Goal: Information Seeking & Learning: Learn about a topic

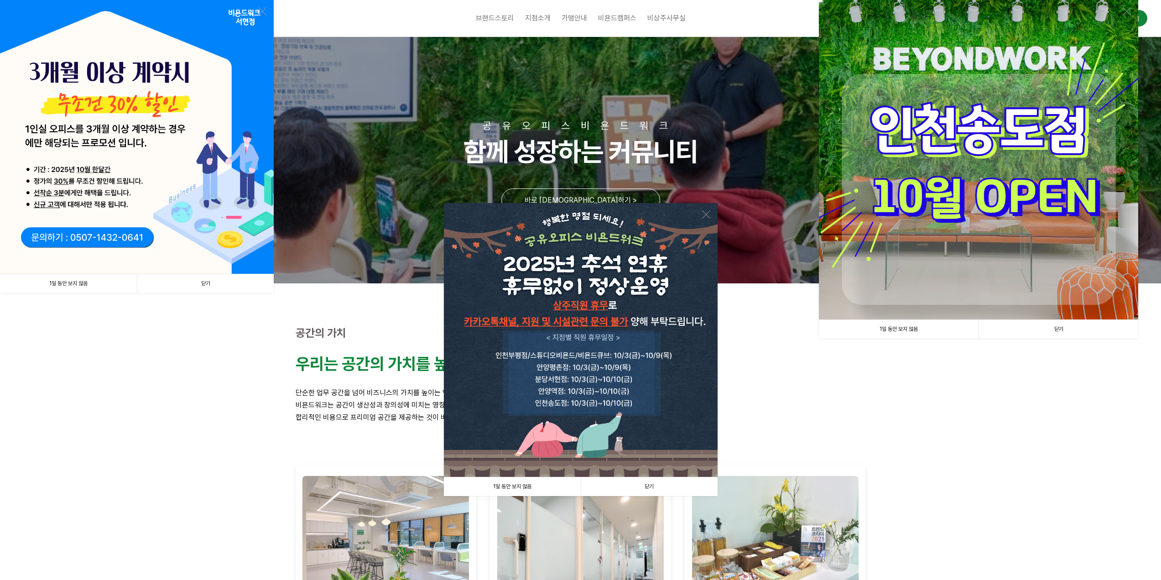
click at [209, 286] on link "닫기" at bounding box center [205, 283] width 137 height 19
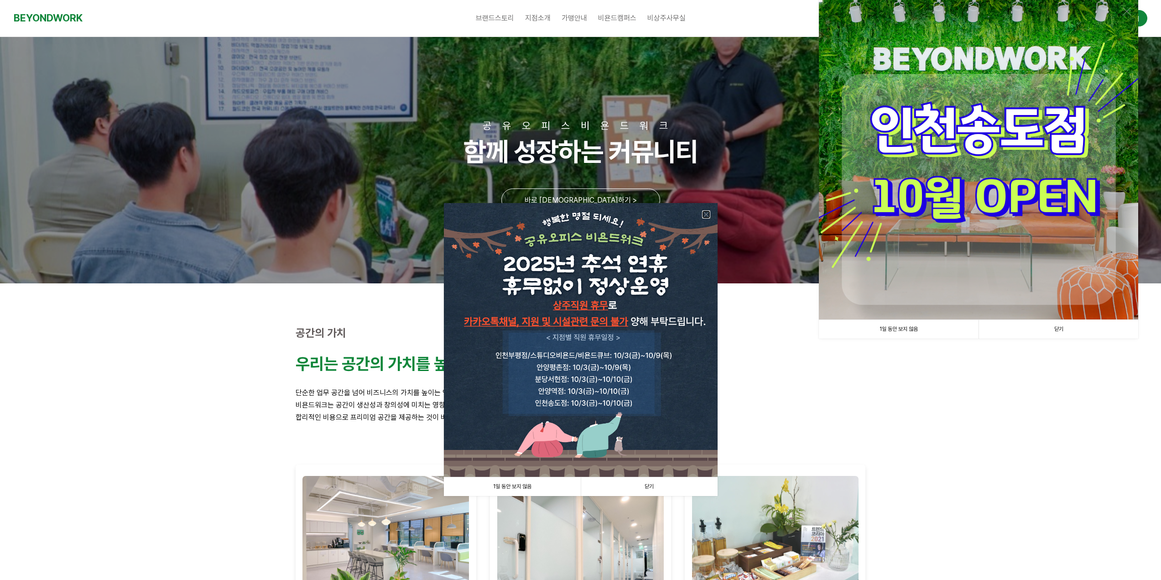
click at [707, 213] on link at bounding box center [706, 214] width 8 height 8
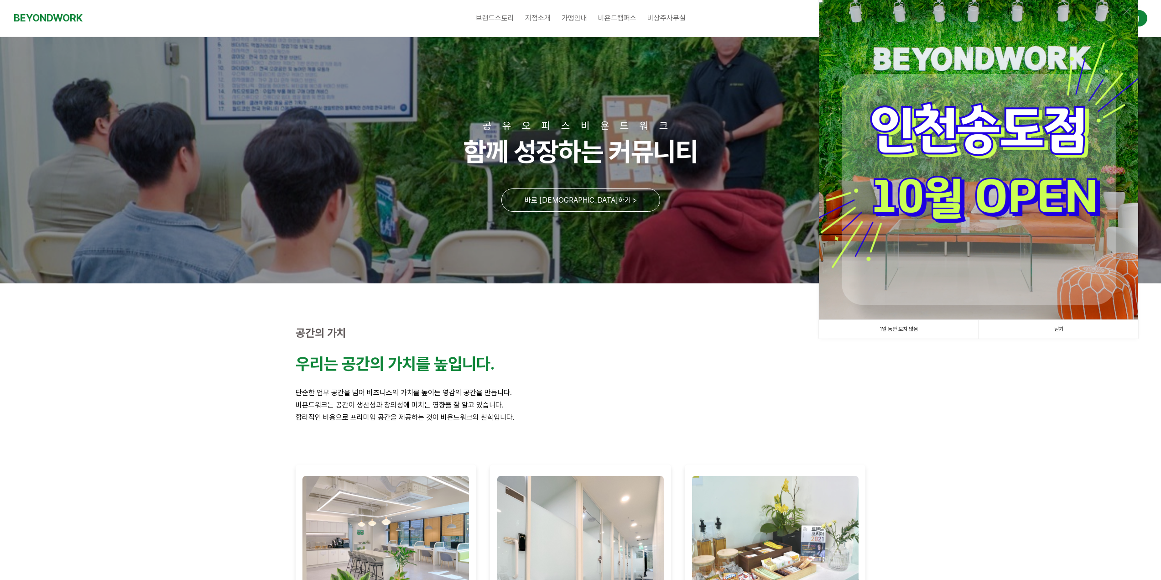
click at [1038, 329] on link "닫기" at bounding box center [1059, 329] width 160 height 19
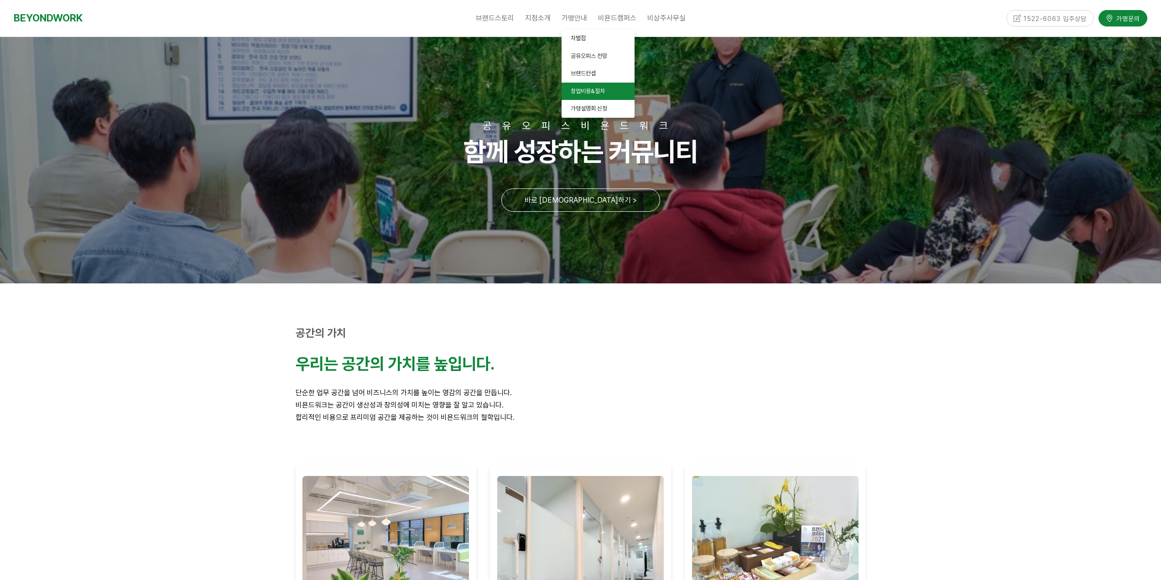
click at [600, 96] on link "창업비용&절차" at bounding box center [598, 92] width 73 height 18
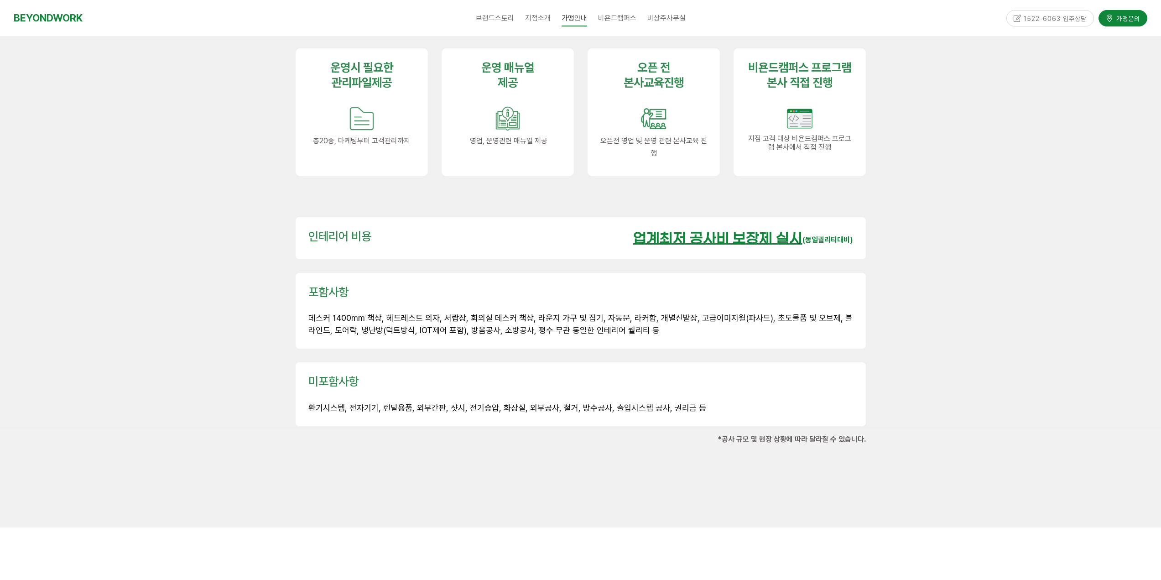
scroll to position [1088, 0]
